Goal: Task Accomplishment & Management: Manage account settings

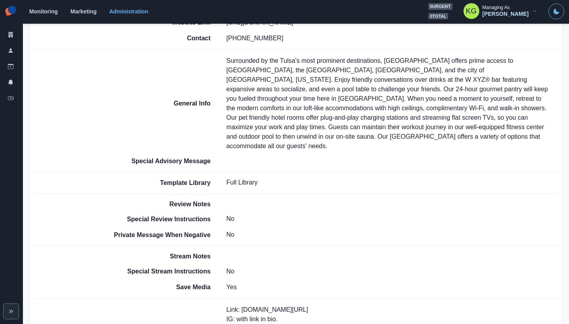
scroll to position [350, 0]
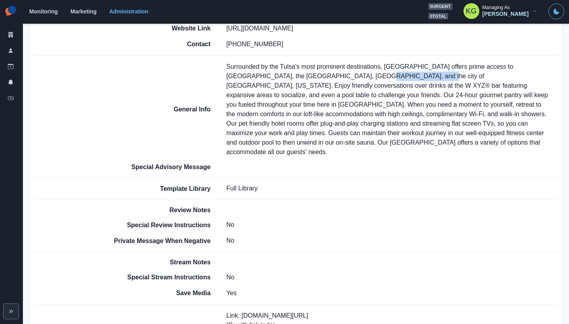
drag, startPoint x: 364, startPoint y: 74, endPoint x: 311, endPoint y: 73, distance: 53.7
click at [311, 73] on p "Surrounded by the Tulsa's most prominent destinations, [GEOGRAPHIC_DATA] offers…" at bounding box center [392, 109] width 333 height 95
copy p "[GEOGRAPHIC_DATA]"
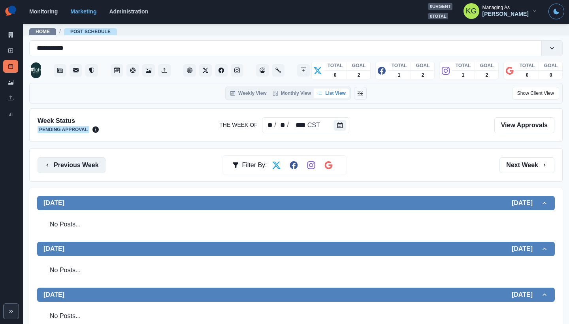
click at [88, 168] on button "Previous Week" at bounding box center [72, 165] width 68 height 16
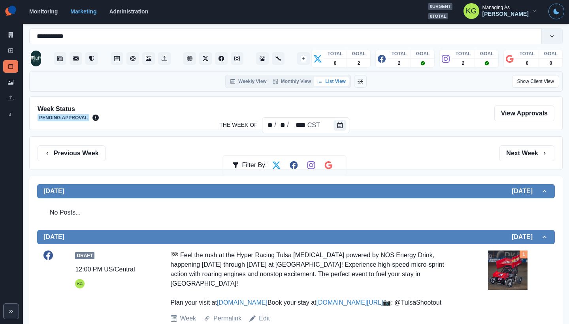
scroll to position [8, 0]
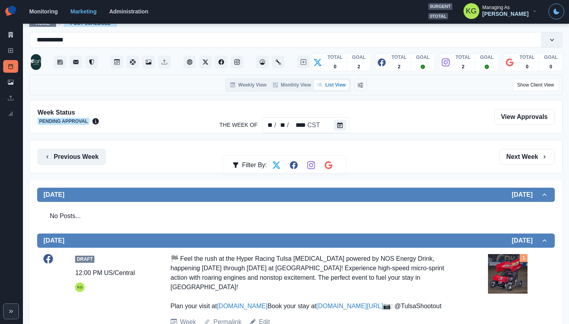
click at [90, 158] on button "Previous Week" at bounding box center [72, 157] width 68 height 16
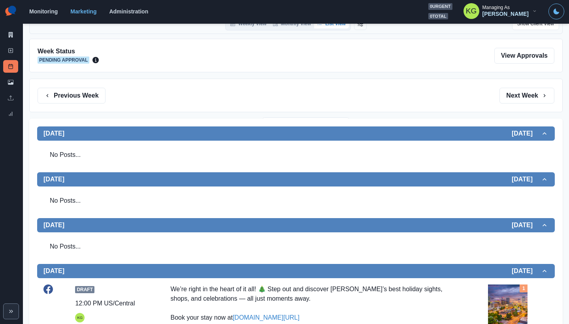
scroll to position [59, 0]
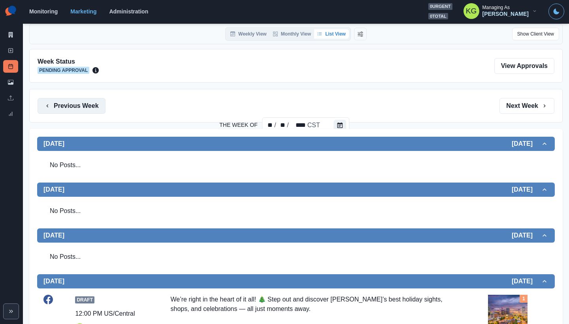
click at [96, 105] on button "Previous Week" at bounding box center [72, 106] width 68 height 16
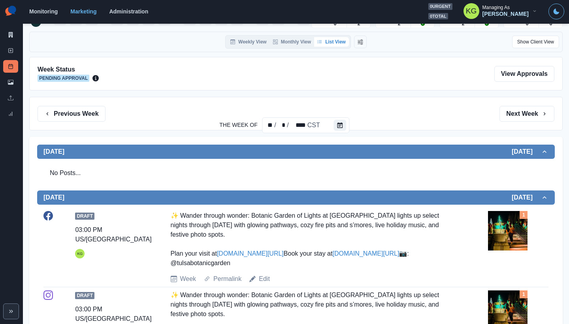
scroll to position [17, 0]
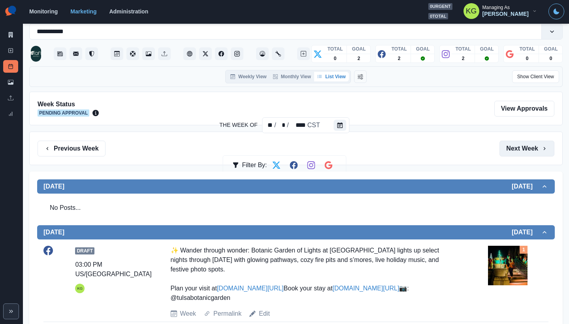
click at [514, 155] on button "Next Week" at bounding box center [526, 149] width 55 height 16
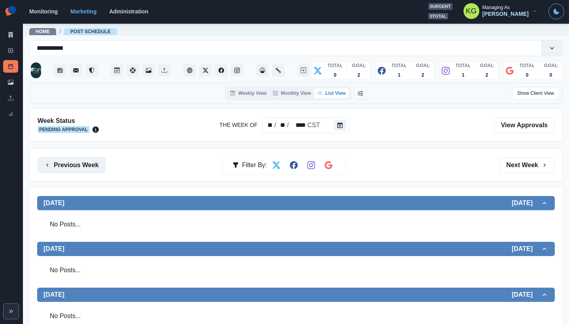
click at [85, 161] on button "Previous Week" at bounding box center [72, 165] width 68 height 16
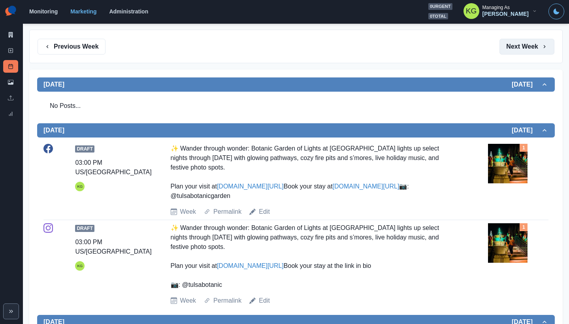
click at [515, 44] on button "Next Week" at bounding box center [526, 47] width 55 height 16
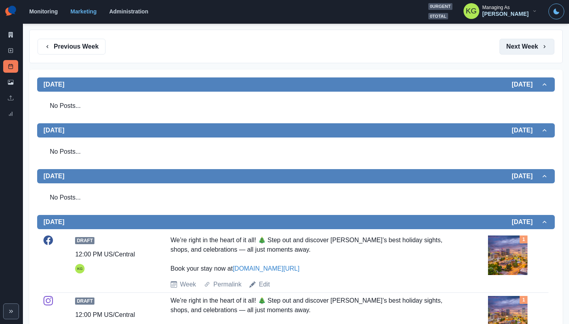
click at [514, 44] on button "Next Week" at bounding box center [526, 47] width 55 height 16
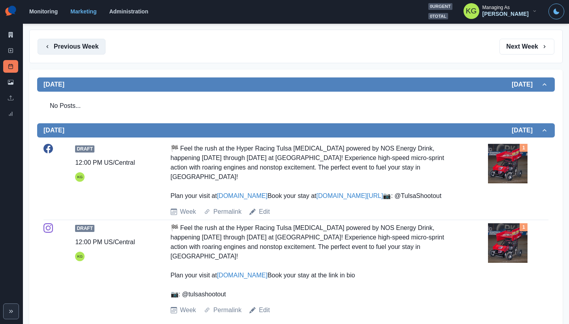
click at [89, 46] on button "Previous Week" at bounding box center [72, 47] width 68 height 16
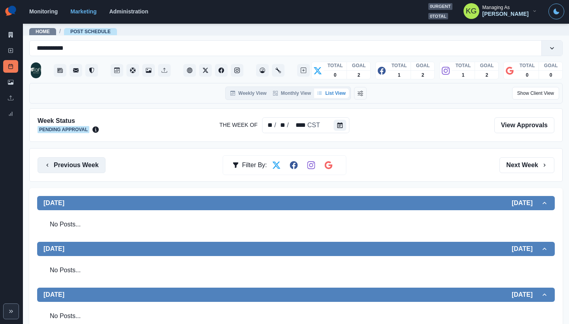
click at [77, 167] on button "Previous Week" at bounding box center [72, 165] width 68 height 16
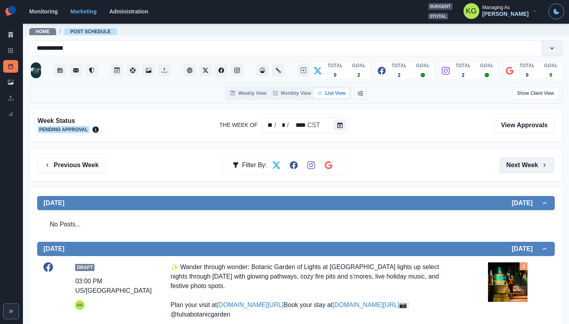
click at [514, 169] on button "Next Week" at bounding box center [526, 165] width 55 height 16
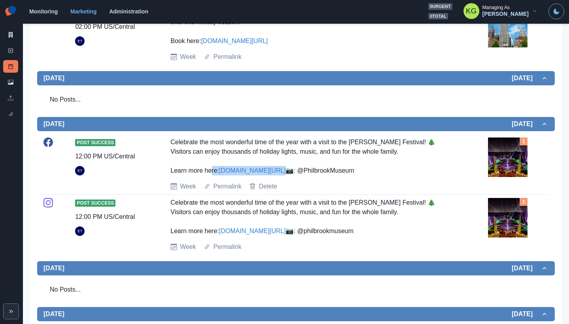
scroll to position [254, 0]
